Goal: Use online tool/utility: Utilize a website feature to perform a specific function

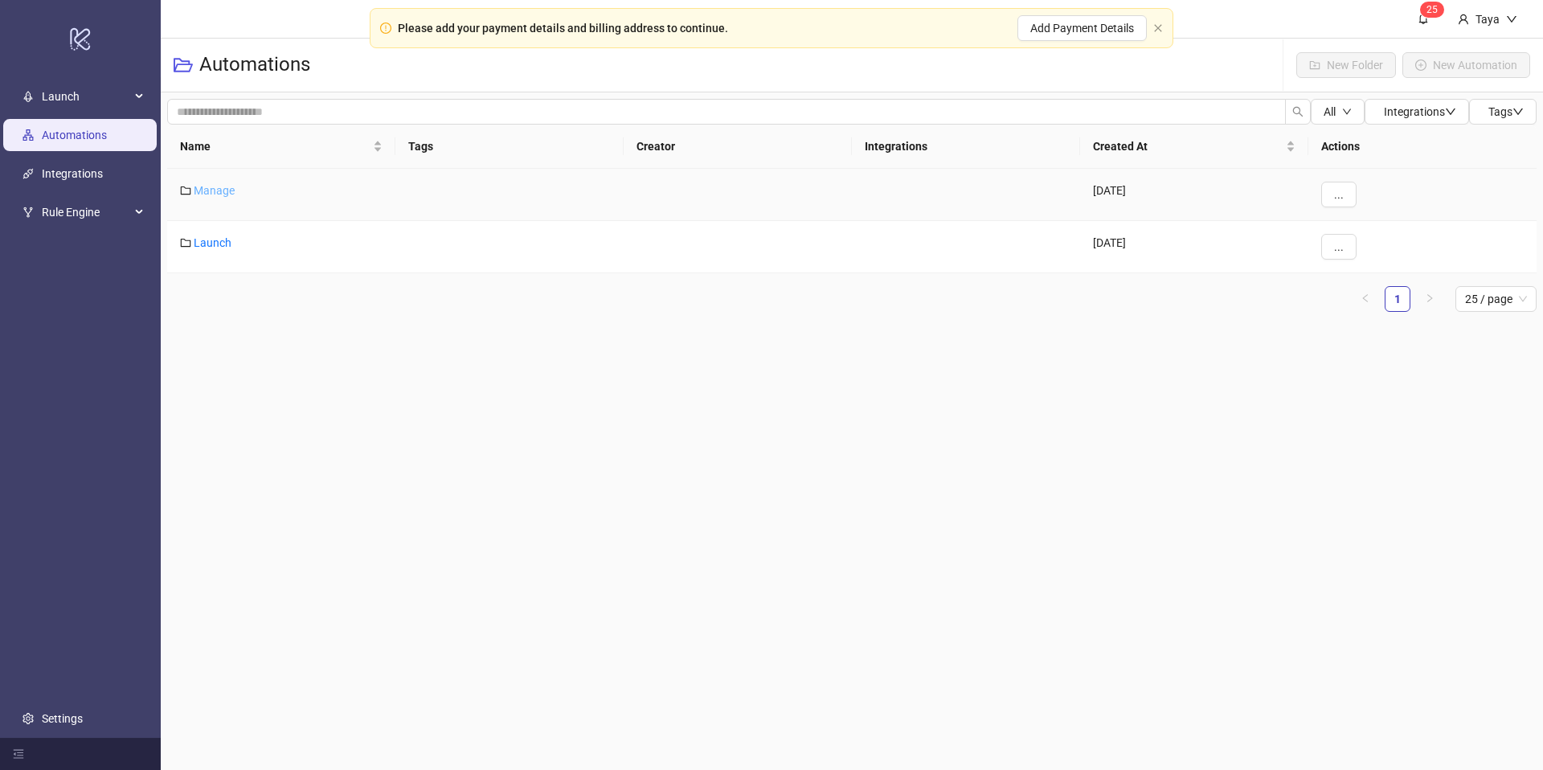
click at [207, 187] on link "Manage" at bounding box center [214, 190] width 41 height 13
click at [219, 66] on link "Automations" at bounding box center [210, 64] width 80 height 18
click at [222, 245] on link "Launch" at bounding box center [213, 242] width 38 height 13
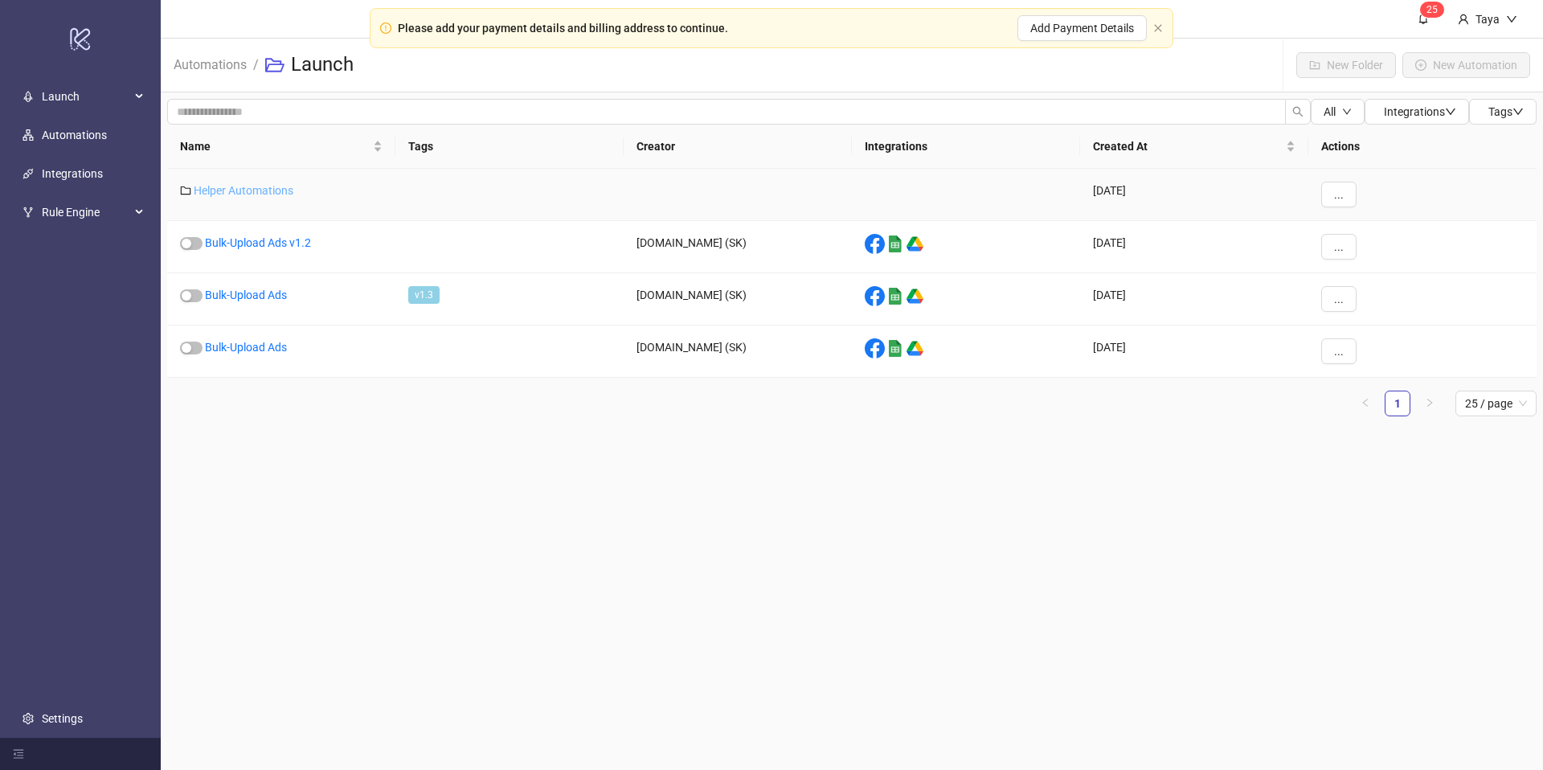
click at [239, 186] on link "Helper Automations" at bounding box center [244, 190] width 100 height 13
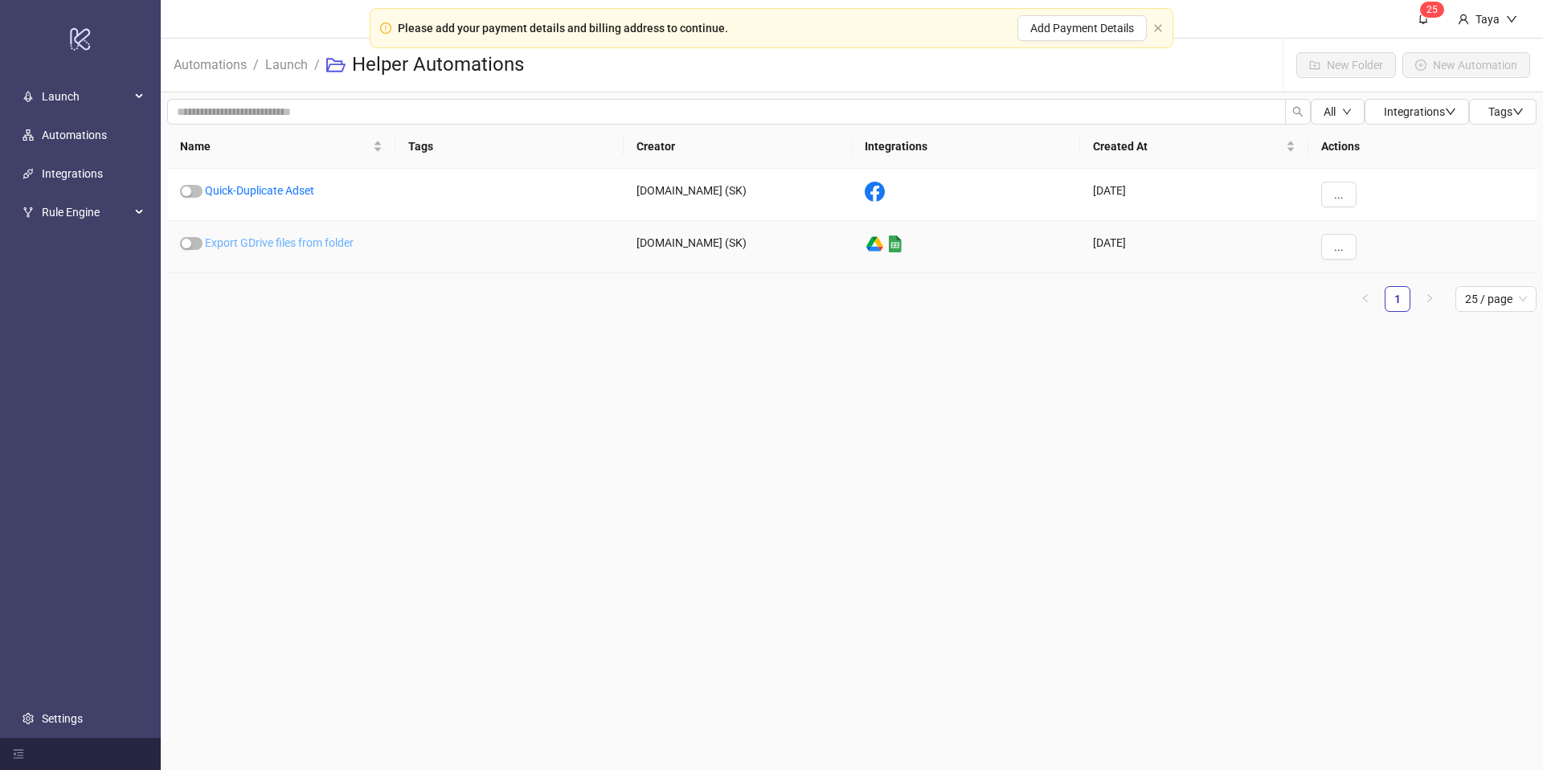
click at [254, 240] on link "Export GDrive files from folder" at bounding box center [279, 242] width 149 height 13
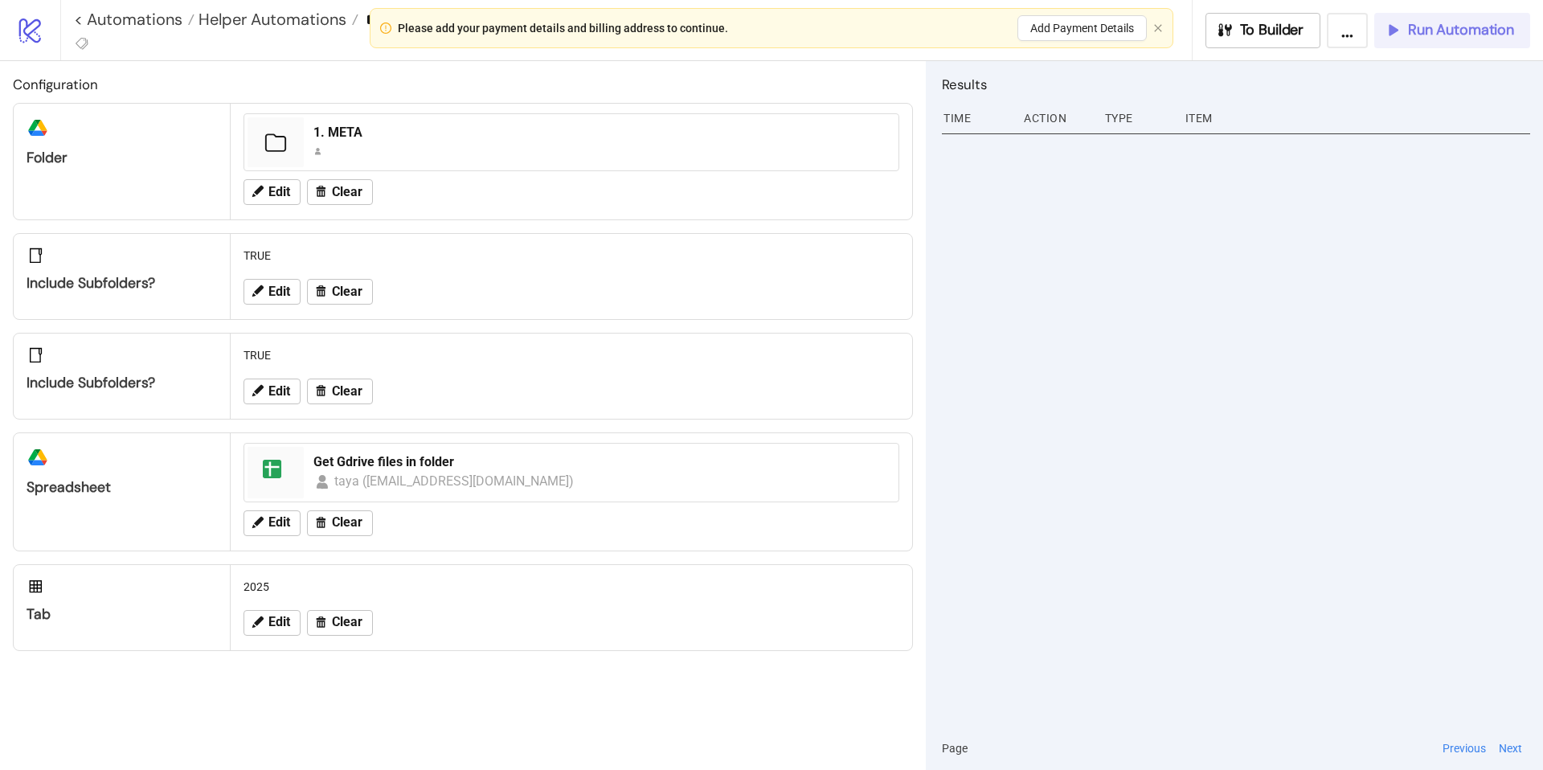
click at [1418, 26] on span "Run Automation" at bounding box center [1461, 30] width 106 height 18
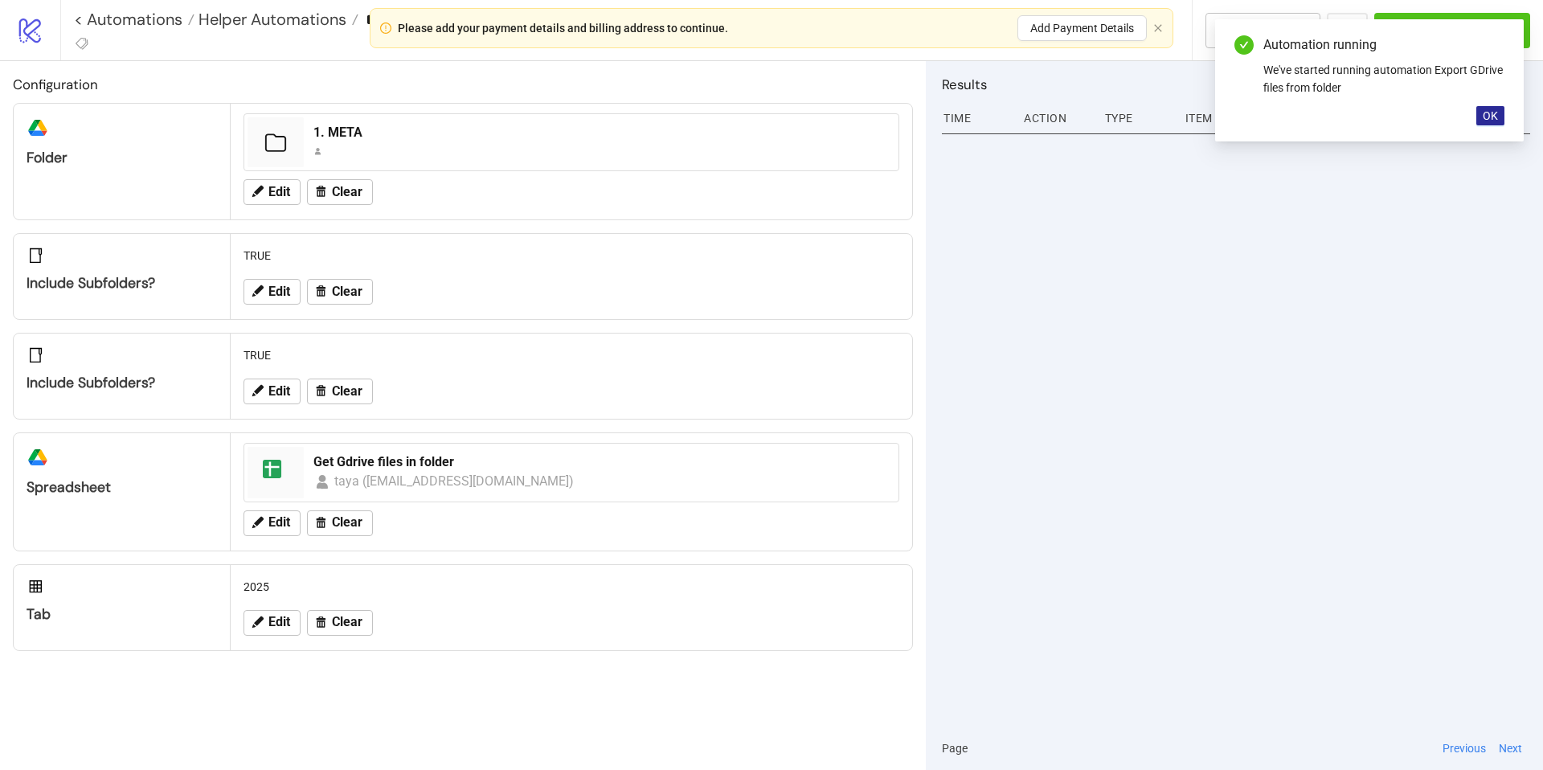
click at [1494, 117] on span "OK" at bounding box center [1490, 115] width 15 height 13
